Goal: Information Seeking & Learning: Learn about a topic

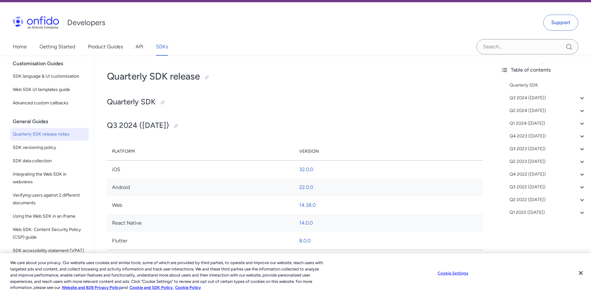
scroll to position [32, 0]
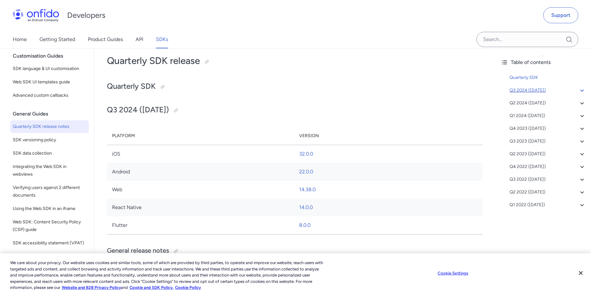
click at [523, 91] on div "Q3 2024 ([DATE])" at bounding box center [548, 91] width 76 height 8
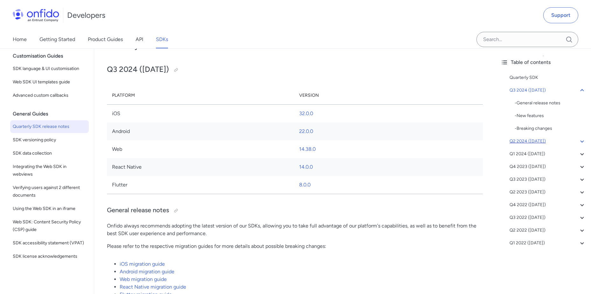
click at [523, 141] on div "Q2 2024 ([DATE])" at bounding box center [548, 142] width 76 height 8
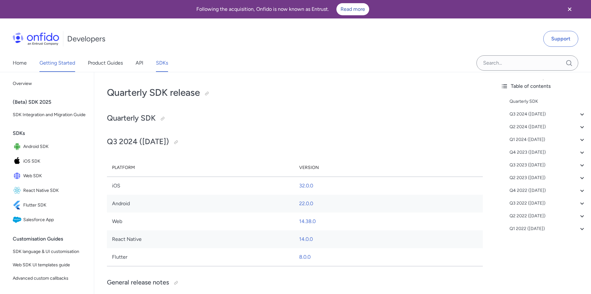
click at [53, 62] on link "Getting Started" at bounding box center [57, 63] width 36 height 18
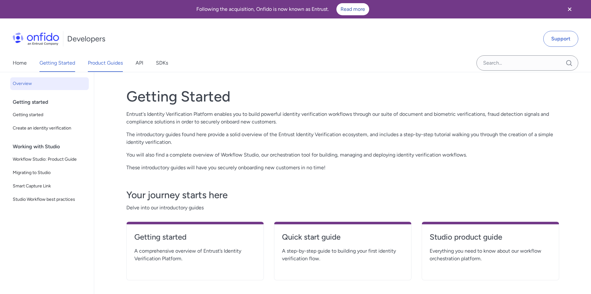
click at [109, 60] on link "Product Guides" at bounding box center [105, 63] width 35 height 18
